Goal: Task Accomplishment & Management: Use online tool/utility

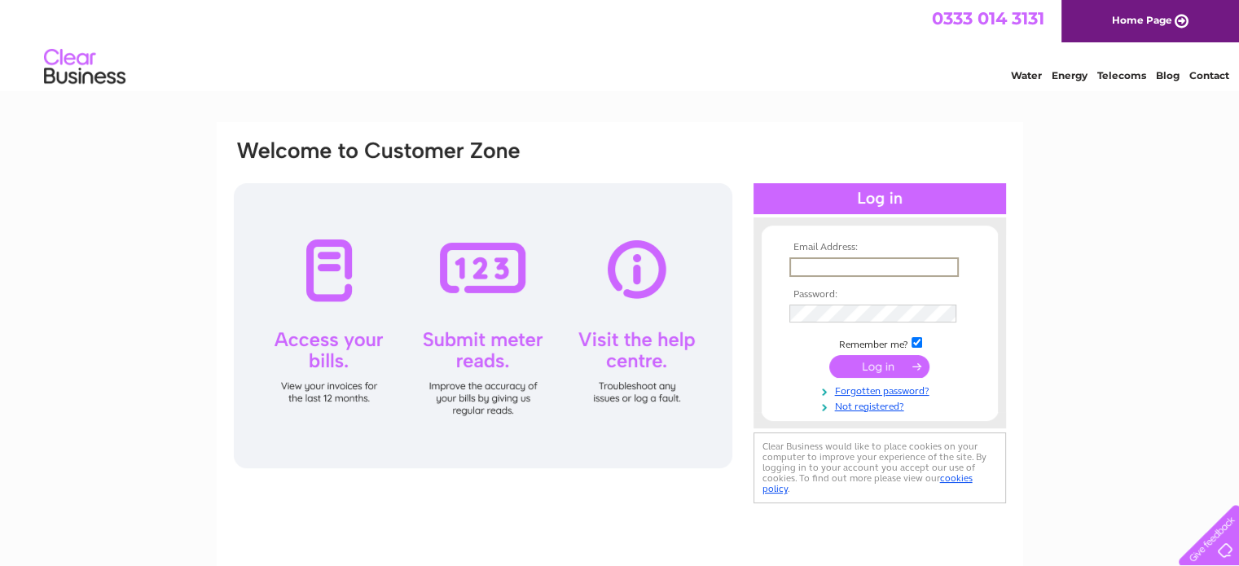
click at [808, 264] on input "text" at bounding box center [873, 267] width 169 height 20
type input "thefootstore@btconnect.com"
click at [870, 302] on td at bounding box center [879, 312] width 189 height 26
click at [829, 354] on input "submit" at bounding box center [879, 365] width 100 height 23
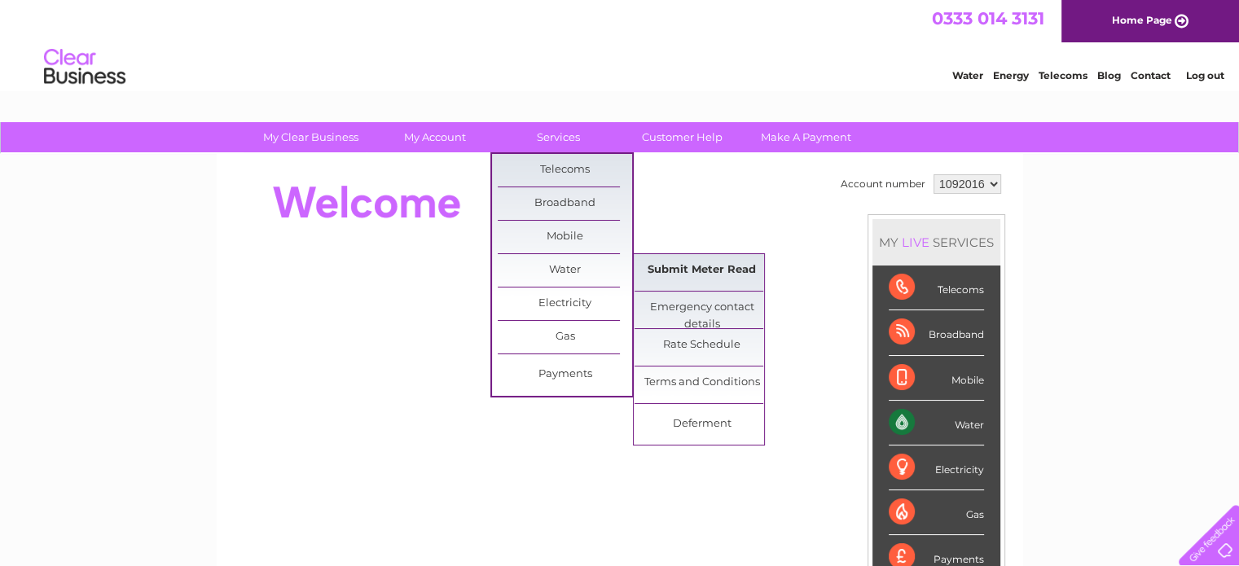
click at [662, 278] on link "Submit Meter Read" at bounding box center [702, 270] width 134 height 33
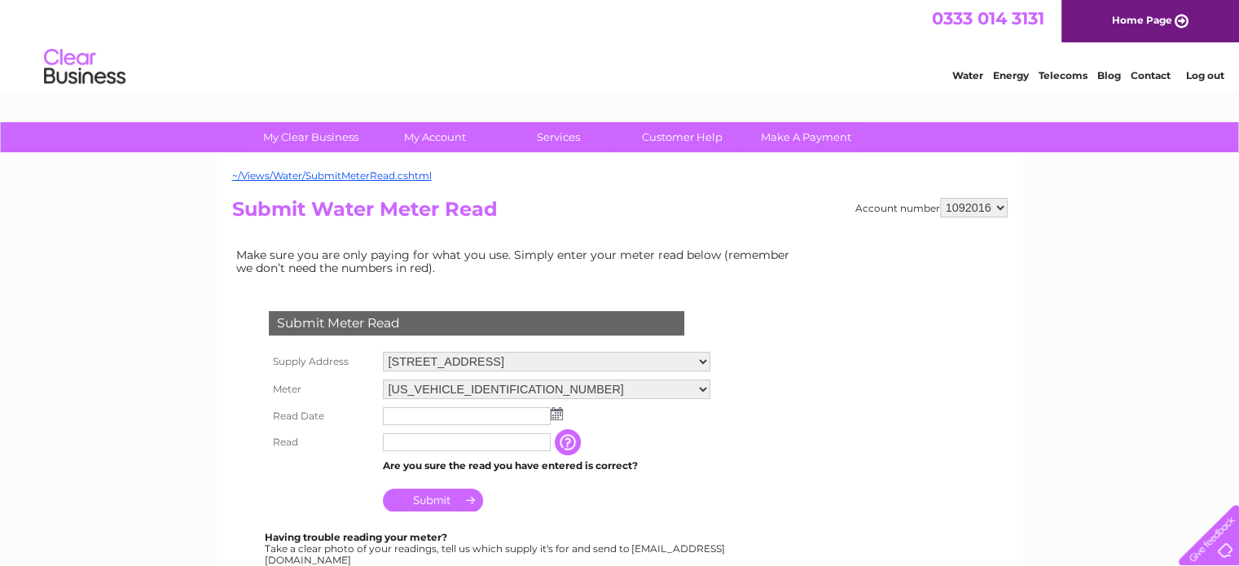
click at [560, 408] on img at bounding box center [557, 413] width 12 height 13
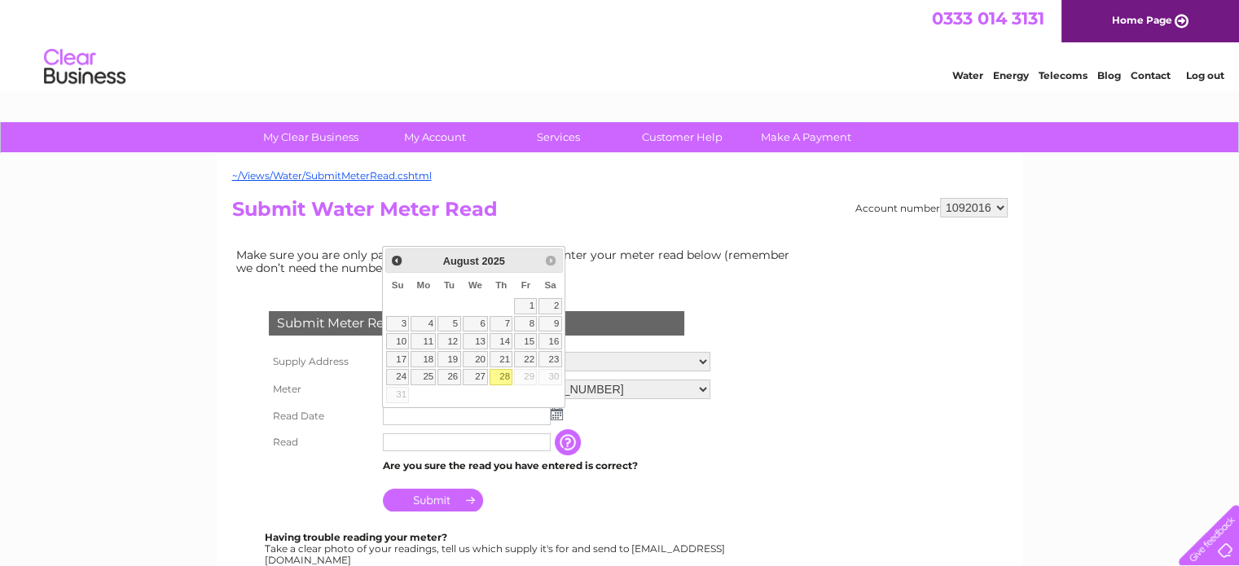
click at [503, 373] on link "28" at bounding box center [501, 377] width 23 height 16
type input "[DATE]"
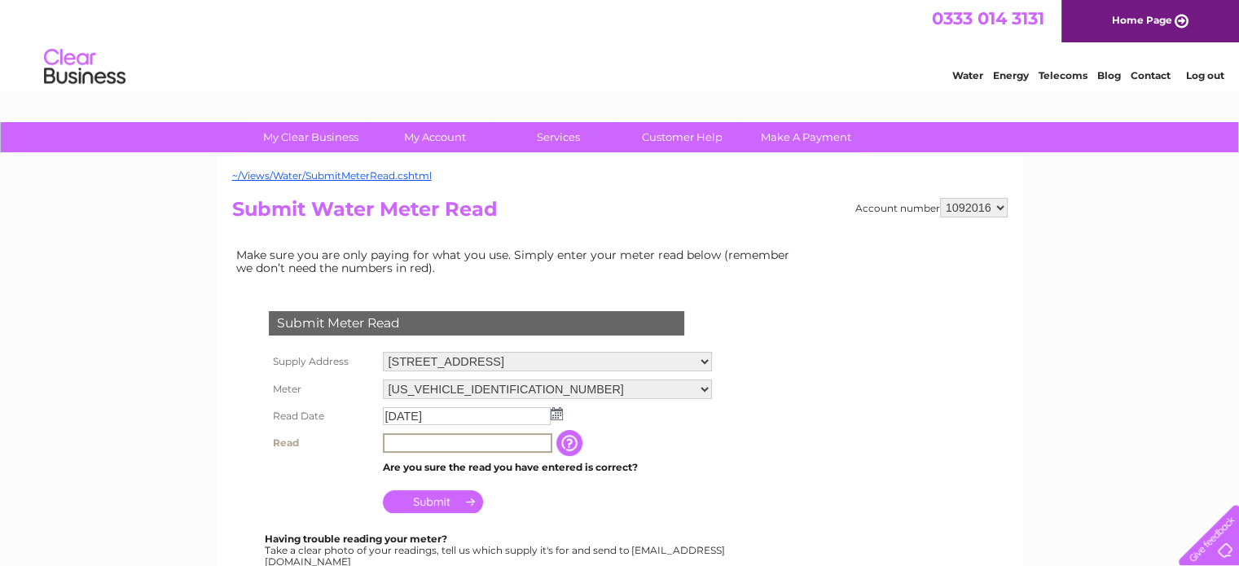
click at [447, 442] on input "text" at bounding box center [467, 443] width 169 height 20
click at [652, 444] on td "The reading you have just taken from your water meter. Our records indicate you…" at bounding box center [649, 442] width 130 height 26
click at [566, 442] on input "button" at bounding box center [569, 442] width 29 height 26
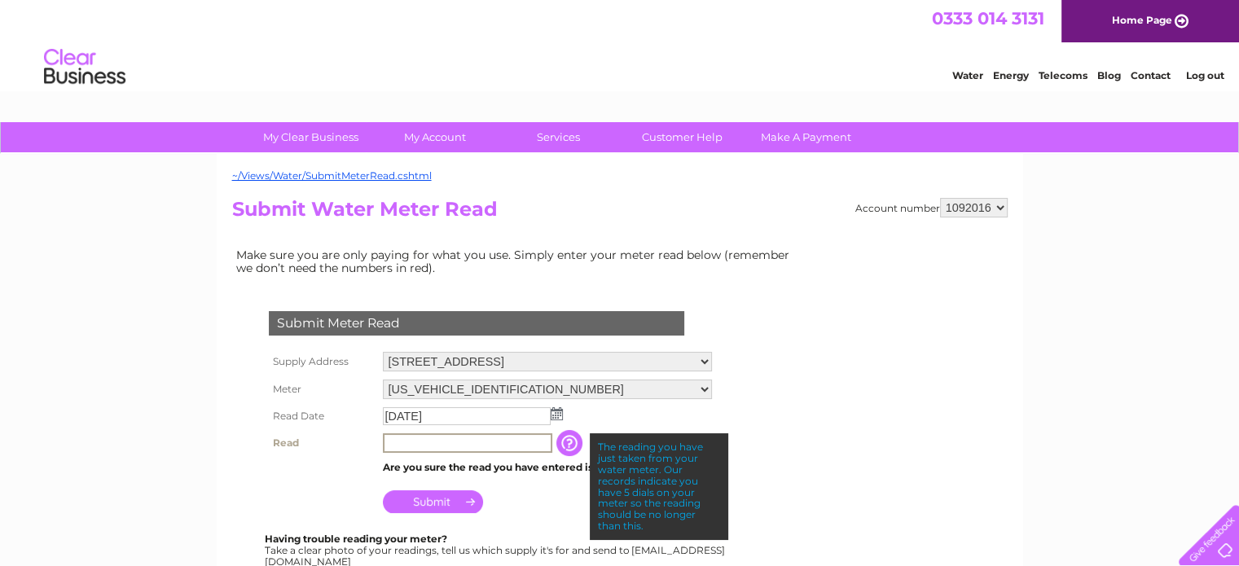
click at [525, 433] on input "text" at bounding box center [467, 443] width 169 height 20
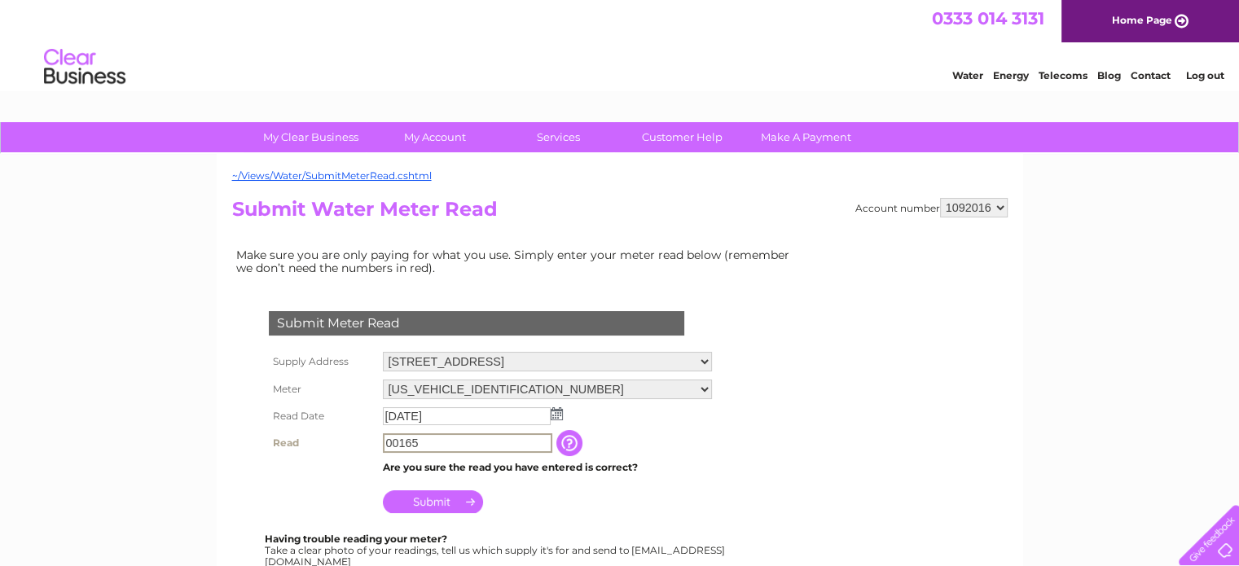
type input "00165"
click at [674, 478] on td "Submit" at bounding box center [547, 496] width 336 height 39
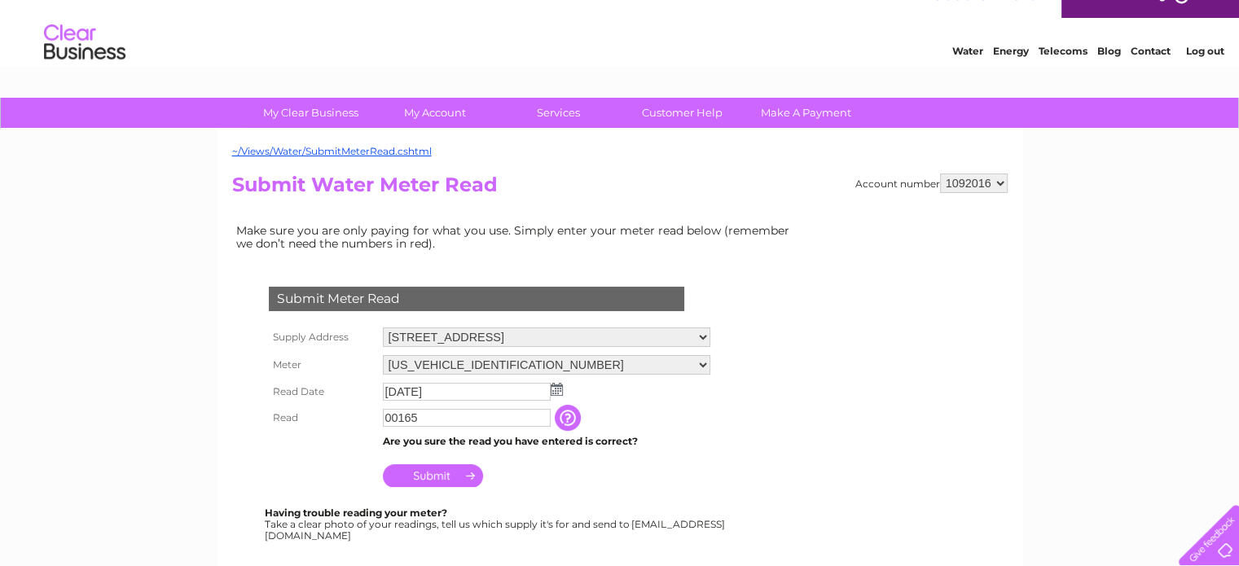
scroll to position [29, 0]
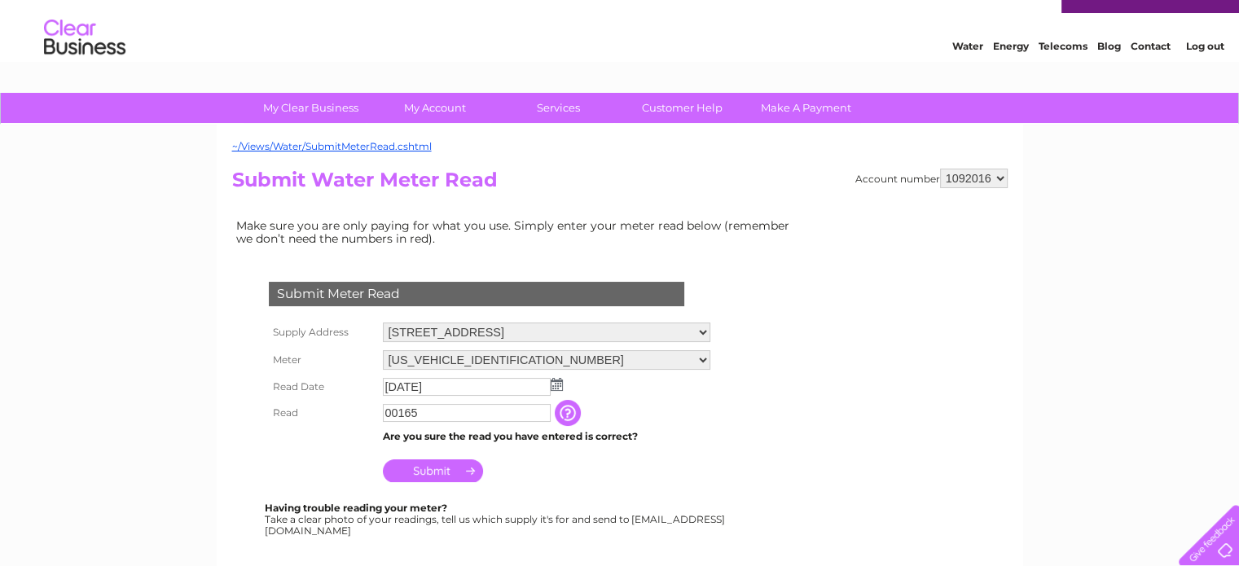
click at [417, 473] on input "Submit" at bounding box center [433, 470] width 100 height 23
